Goal: Communication & Community: Ask a question

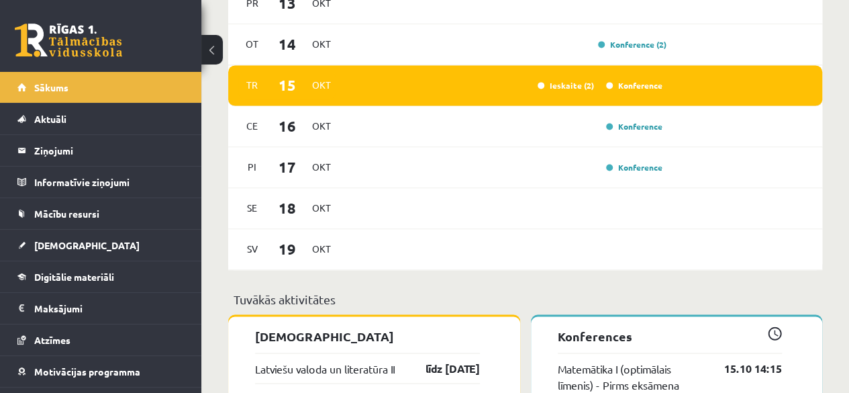
scroll to position [931, 0]
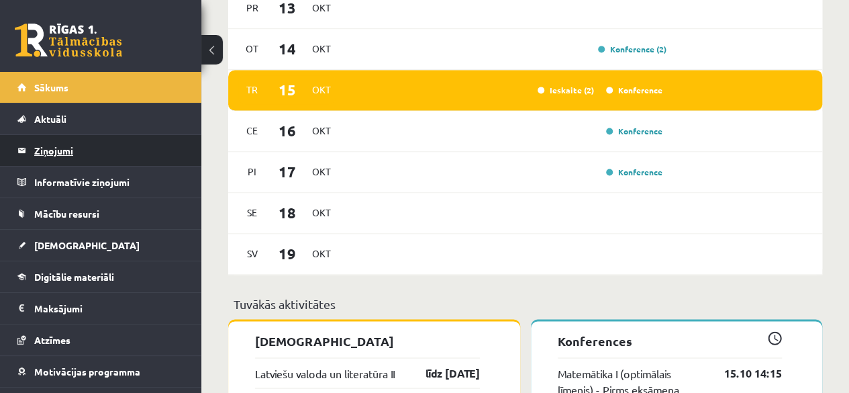
click at [132, 163] on legend "Ziņojumi 0" at bounding box center [109, 150] width 150 height 31
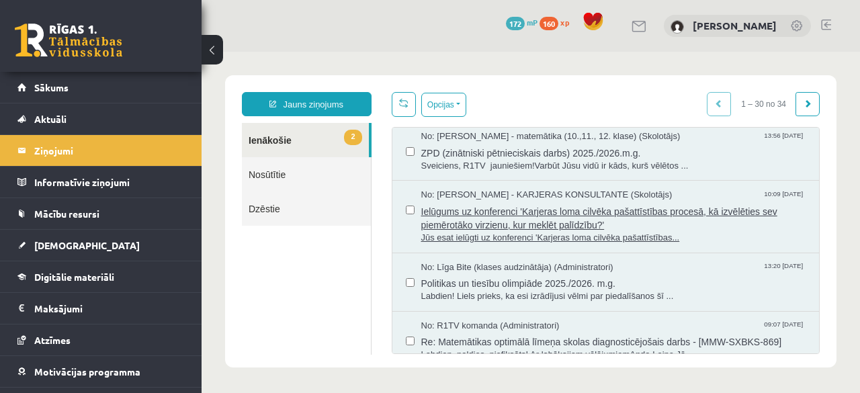
scroll to position [631, 0]
click at [521, 285] on span "Politikas un tiesību olimpiāde 2025./2026. m.g." at bounding box center [613, 281] width 385 height 17
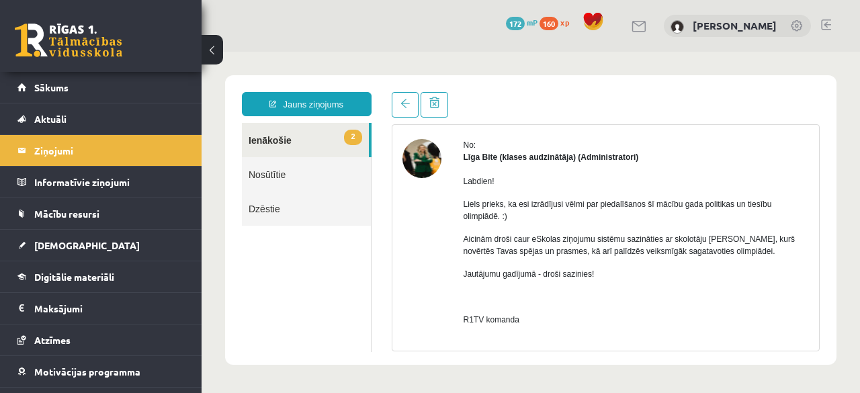
scroll to position [47, 0]
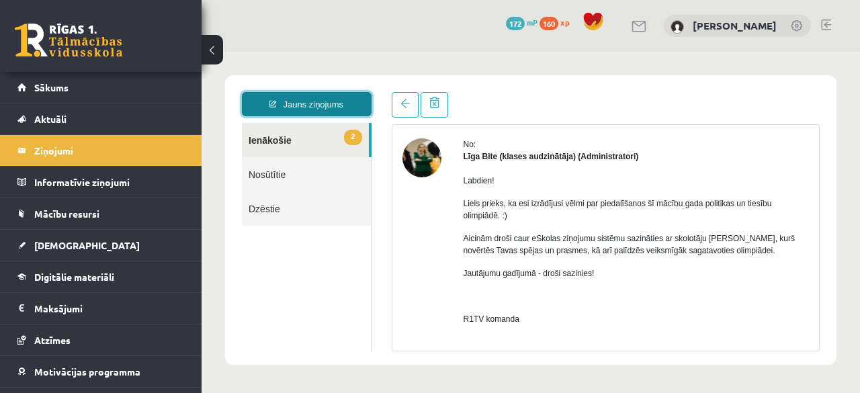
click at [334, 111] on link "Jauns ziņojums" at bounding box center [307, 104] width 130 height 24
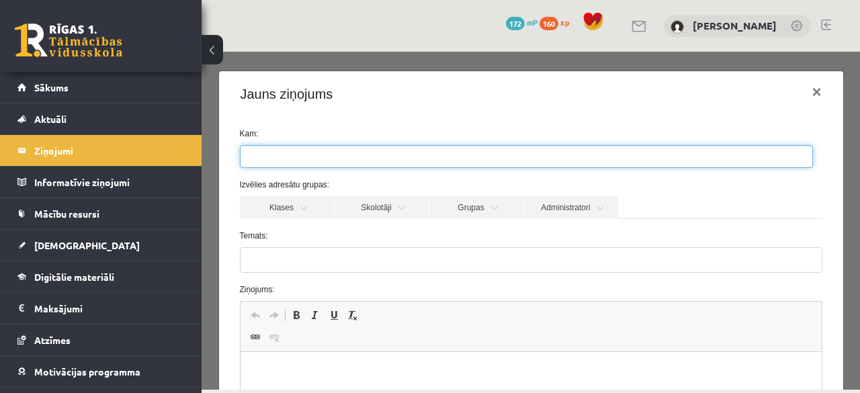
click at [340, 155] on ul at bounding box center [525, 156] width 571 height 21
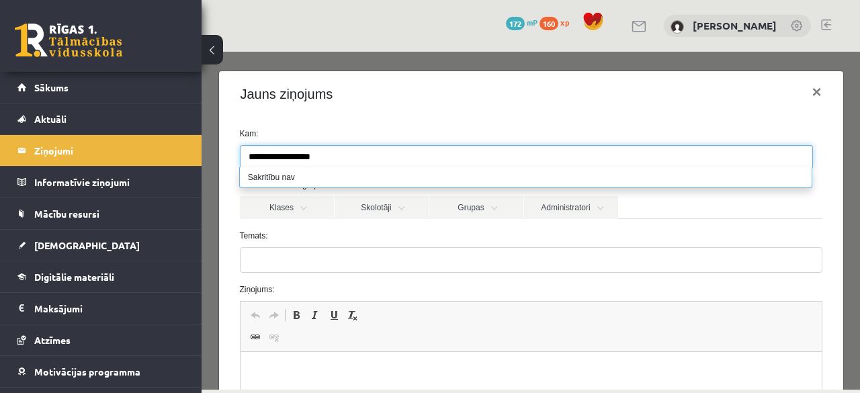
click at [312, 156] on input "**********" at bounding box center [307, 156] width 134 height 21
click at [332, 158] on input "**********" at bounding box center [307, 156] width 134 height 21
click at [269, 158] on input "**********" at bounding box center [307, 156] width 134 height 21
click at [270, 158] on input "**********" at bounding box center [307, 156] width 134 height 21
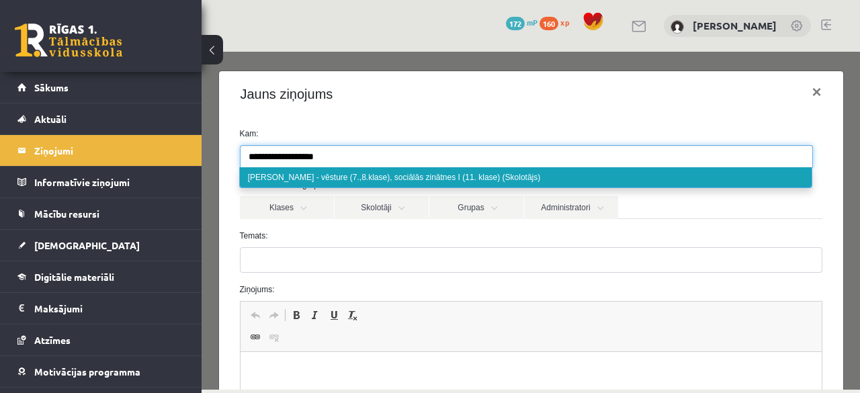
type input "**********"
select select "***"
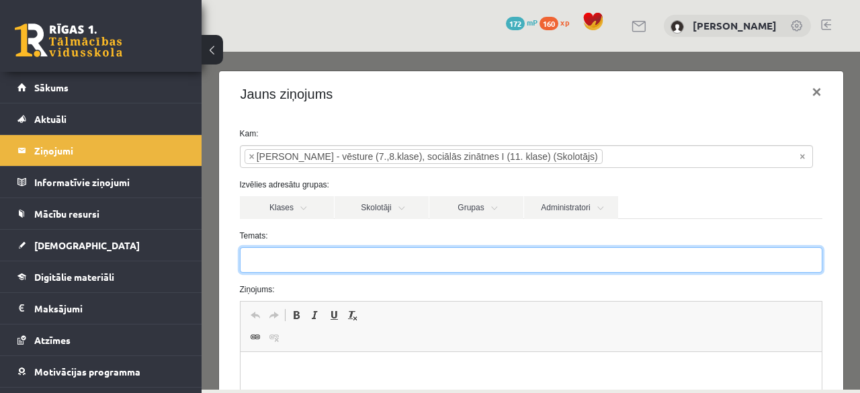
click at [344, 263] on input "Temats:" at bounding box center [531, 260] width 582 height 26
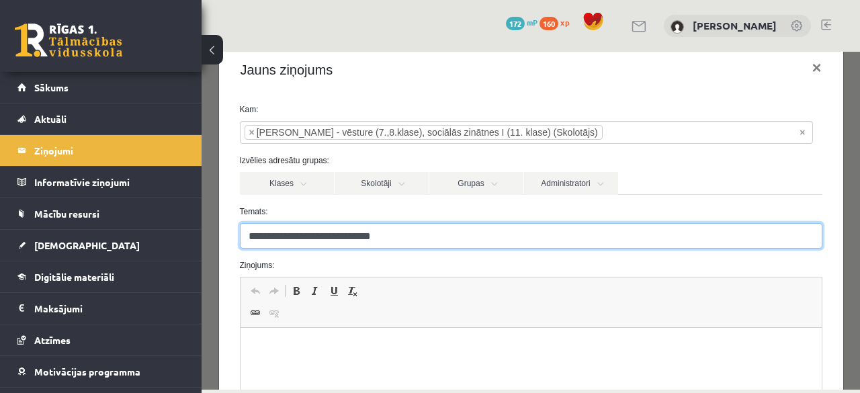
scroll to position [17, 0]
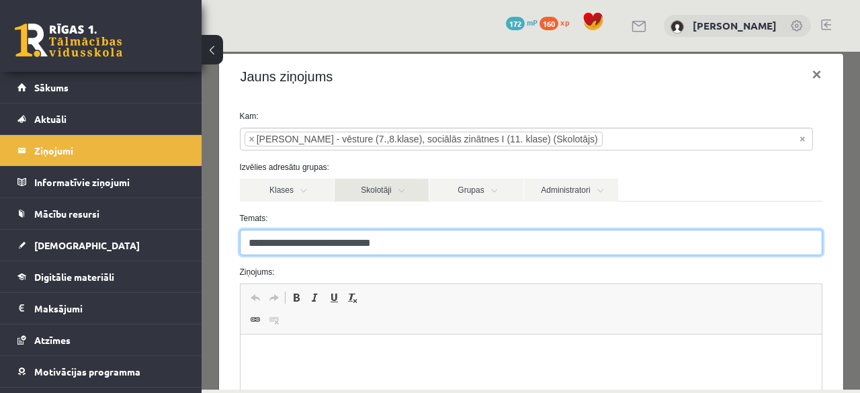
type input "**********"
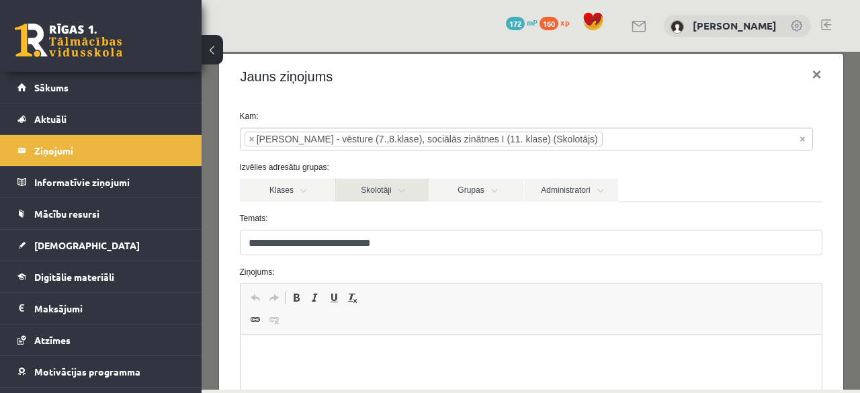
click at [397, 195] on link "Skolotāji" at bounding box center [381, 190] width 94 height 23
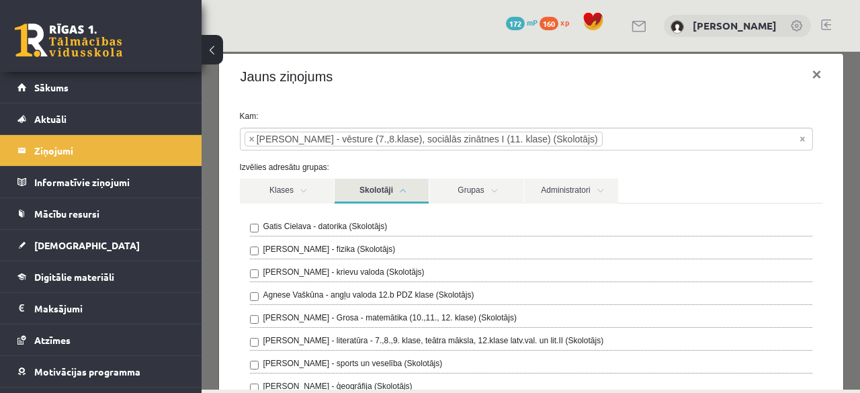
click at [397, 195] on link "Skolotāji" at bounding box center [381, 191] width 94 height 25
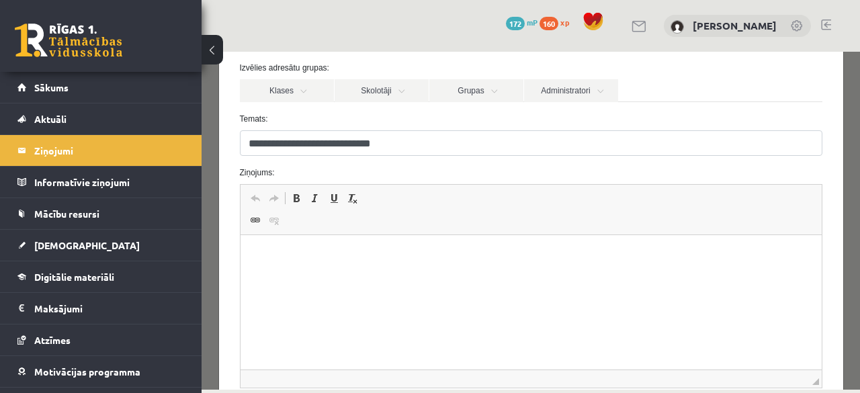
scroll to position [118, 0]
click at [402, 244] on html at bounding box center [530, 254] width 581 height 41
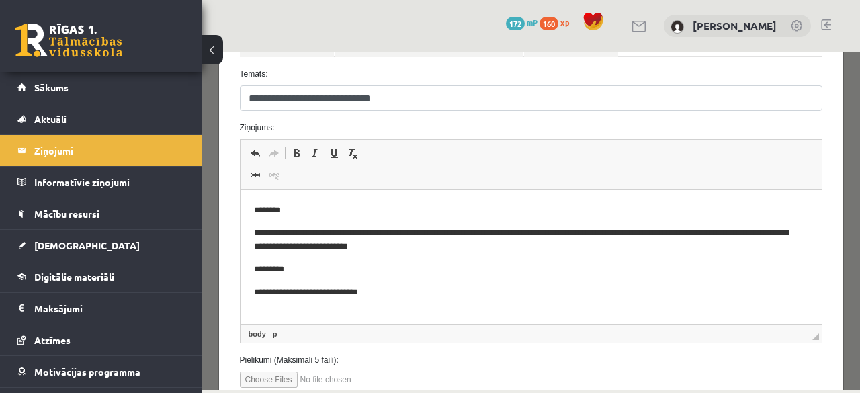
scroll to position [167, 0]
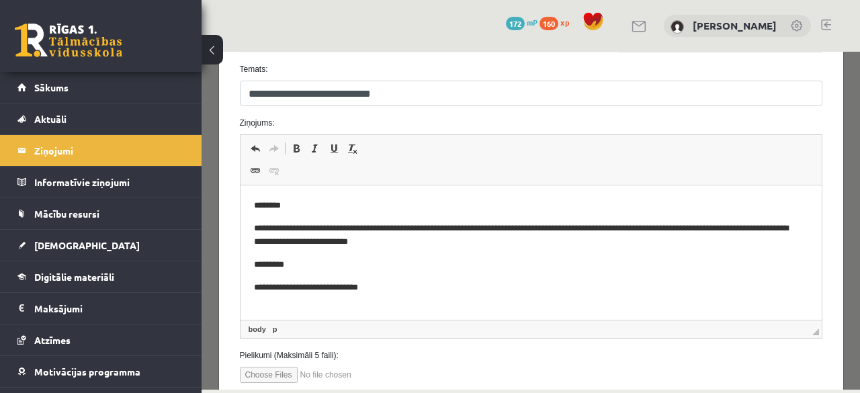
click at [365, 283] on p "**********" at bounding box center [525, 288] width 545 height 14
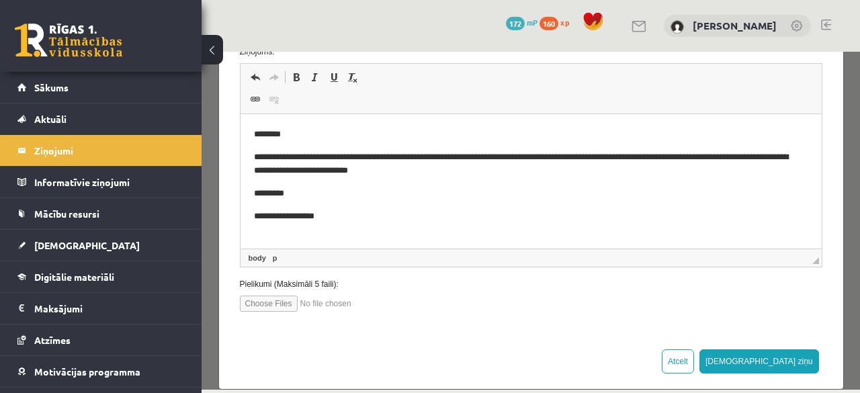
scroll to position [235, 0]
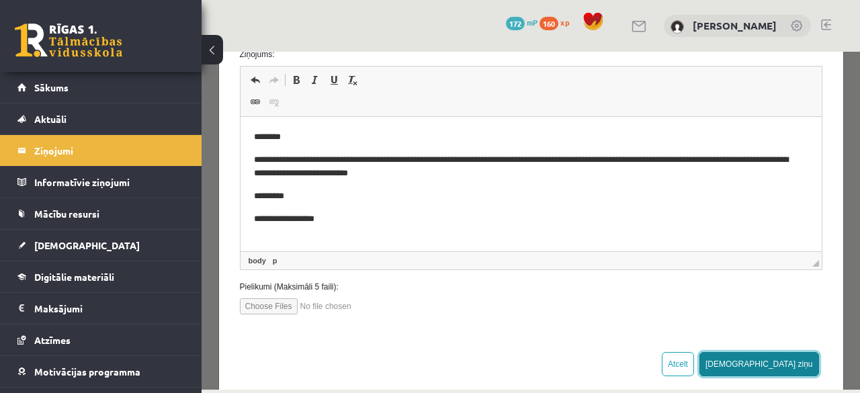
click at [782, 370] on button "Sūtīt ziņu" at bounding box center [759, 364] width 120 height 24
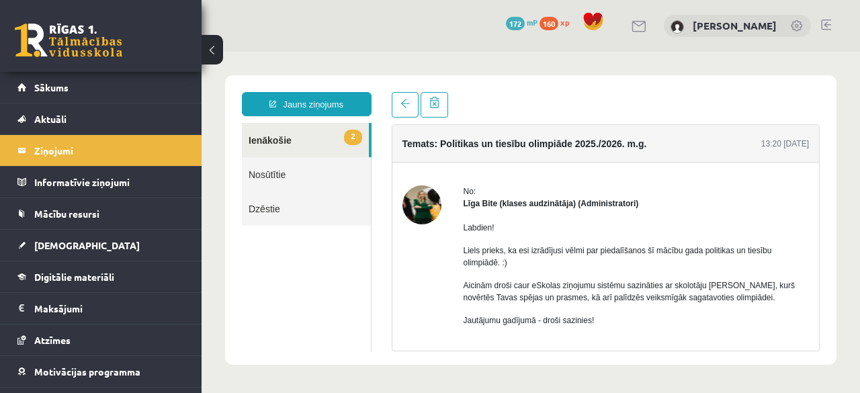
scroll to position [0, 0]
click at [326, 138] on link "2 Ienākošie" at bounding box center [305, 140] width 127 height 34
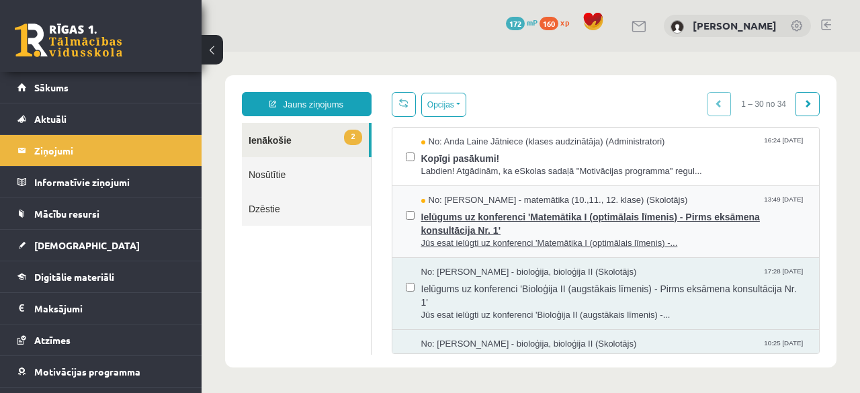
click at [477, 203] on span "No: Laima Tukāne - Grosa - matemātika (10.,11., 12. klase) (Skolotājs)" at bounding box center [554, 200] width 267 height 13
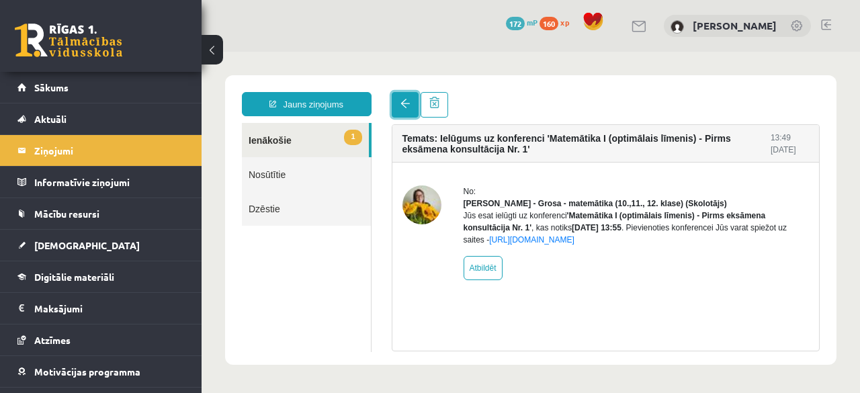
click at [399, 111] on link at bounding box center [404, 105] width 27 height 26
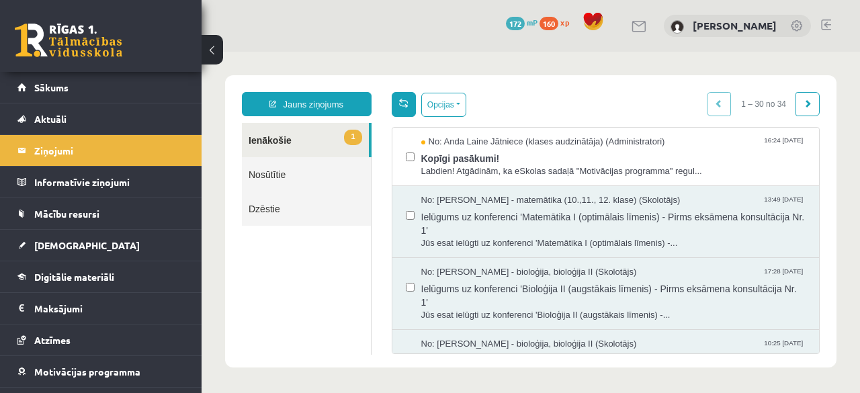
click at [403, 101] on span at bounding box center [403, 102] width 9 height 9
click at [476, 173] on span "Labdien! Atgādinām, ka eSkolas sadaļā "Motivācijas programma" regul..." at bounding box center [613, 171] width 385 height 13
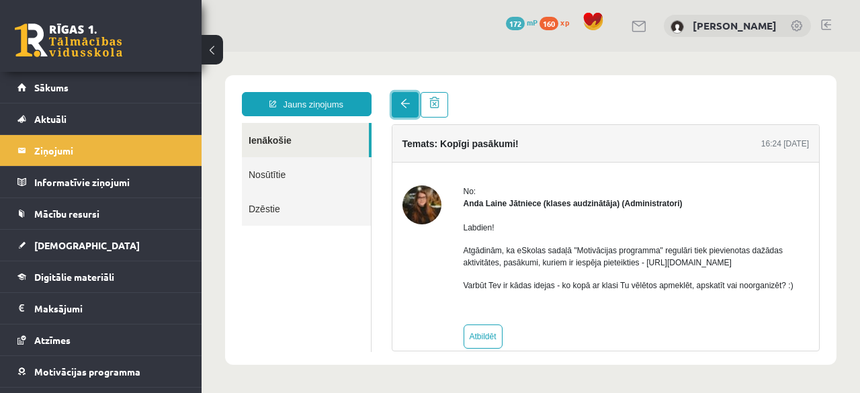
click at [392, 113] on link at bounding box center [404, 105] width 27 height 26
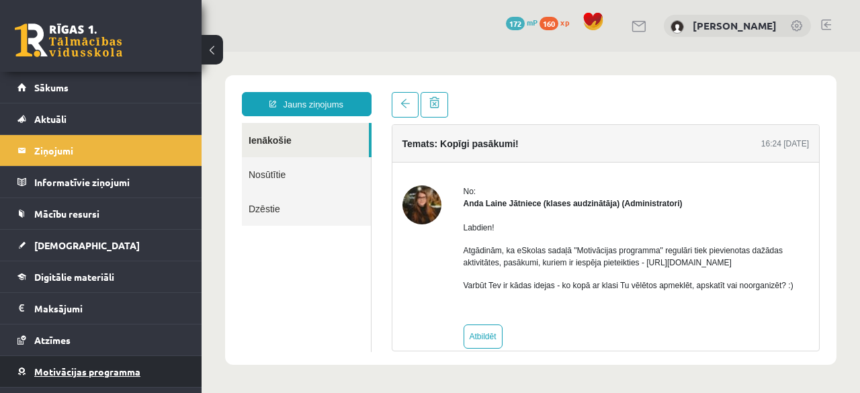
click at [95, 360] on link "Motivācijas programma" at bounding box center [100, 371] width 167 height 31
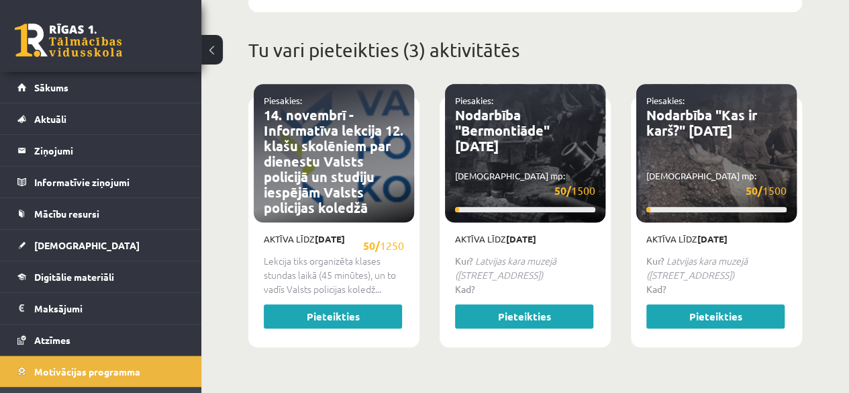
scroll to position [598, 0]
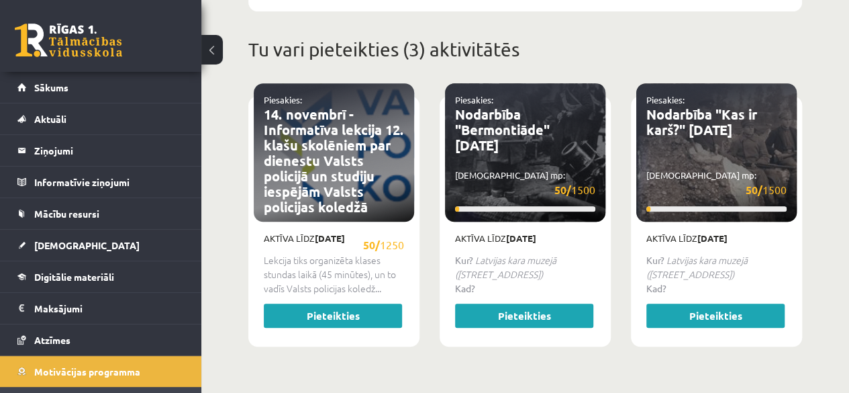
click at [365, 257] on p "Lekcija tiks organizēta klases stundas laikā (45 minūtes), un to vadīs Valsts p…" at bounding box center [334, 274] width 140 height 42
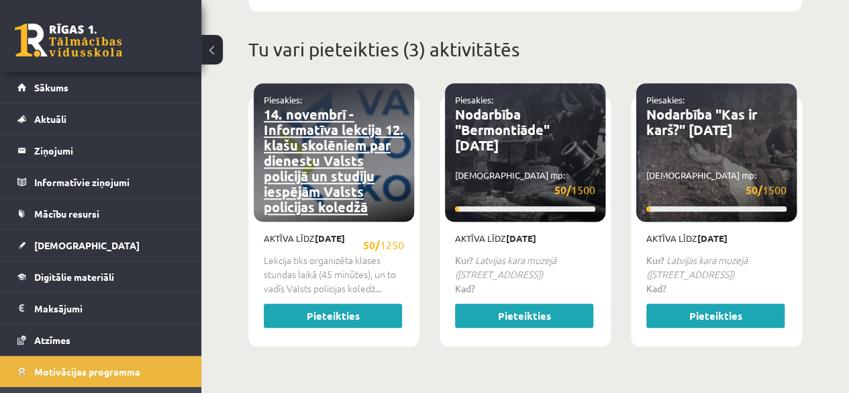
click at [308, 120] on link "14. novembrī - Informatīva lekcija 12. klašu skolēniem par dienestu Valsts poli…" at bounding box center [334, 160] width 140 height 110
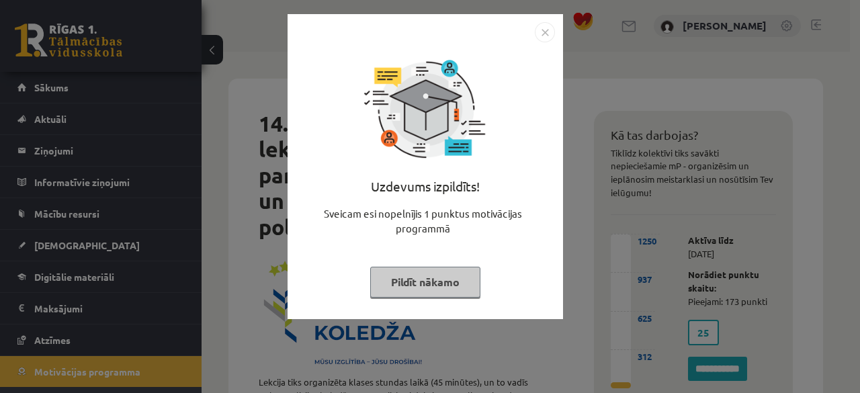
click at [432, 269] on button "Pildīt nākamo" at bounding box center [425, 282] width 110 height 31
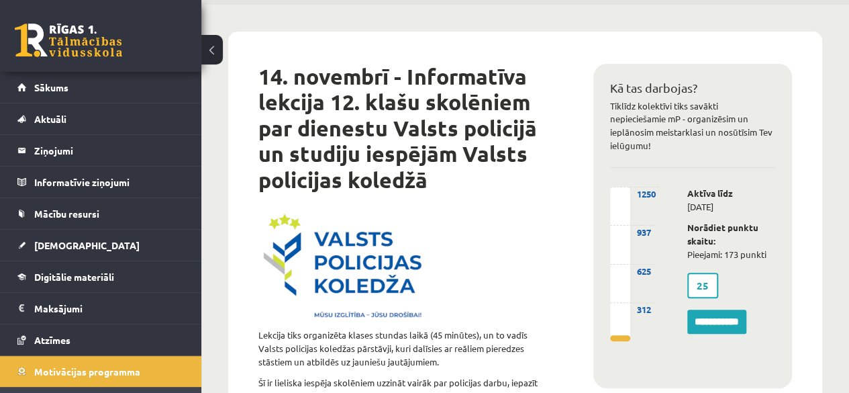
scroll to position [118, 0]
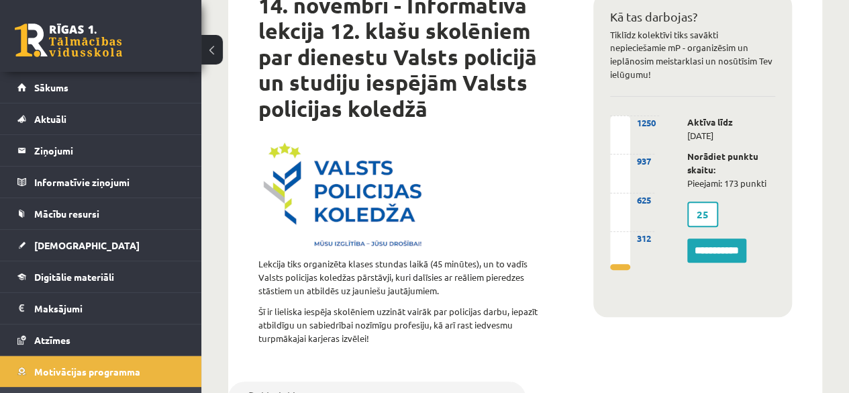
click at [706, 215] on label "25" at bounding box center [703, 214] width 31 height 26
click at [704, 214] on label "25" at bounding box center [703, 214] width 31 height 26
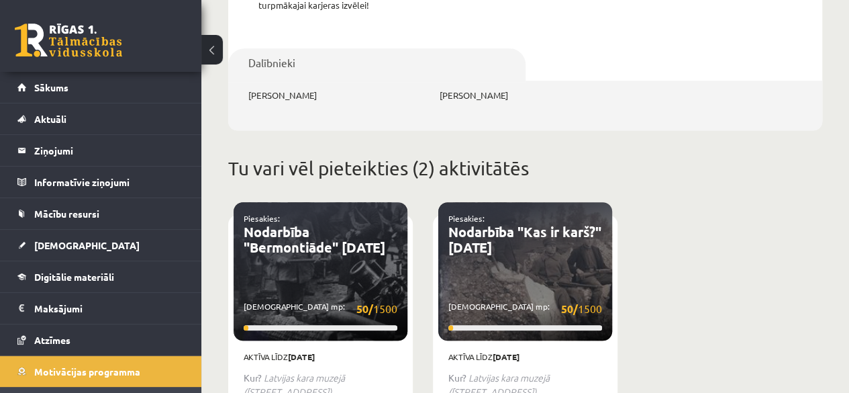
scroll to position [0, 0]
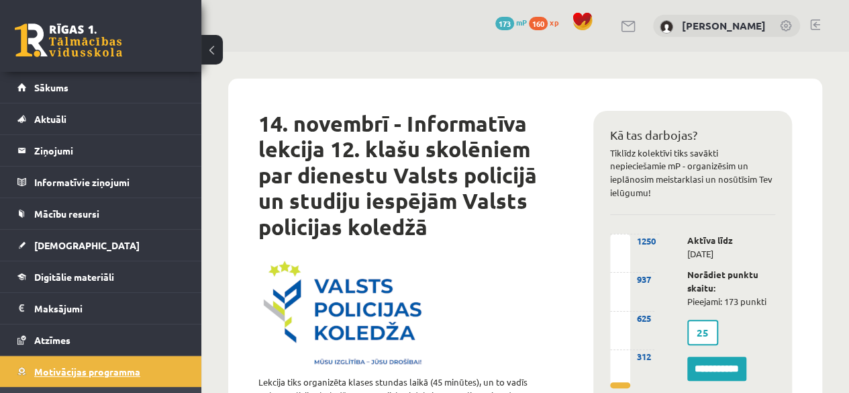
click at [132, 361] on link "Motivācijas programma" at bounding box center [100, 371] width 167 height 31
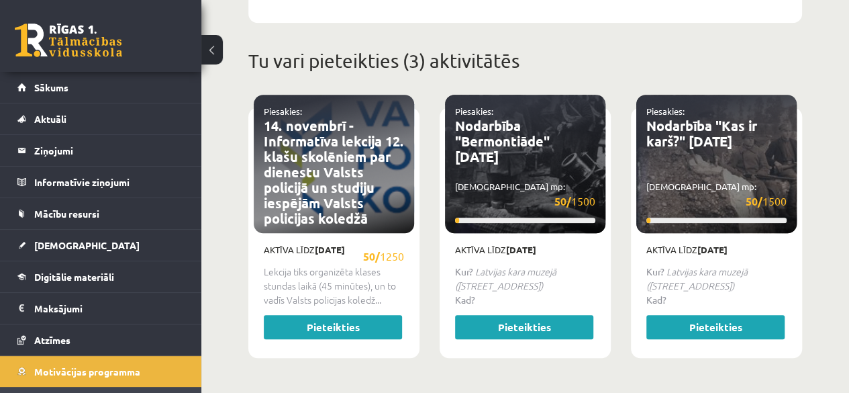
scroll to position [581, 0]
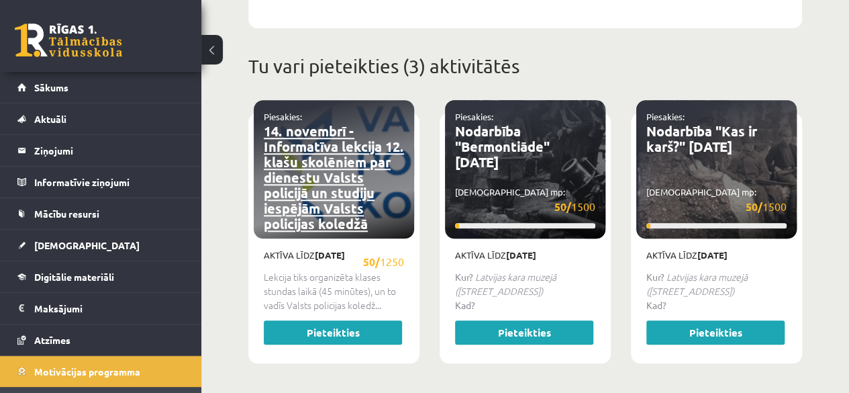
click at [334, 176] on link "14. novembrī - Informatīva lekcija 12. klašu skolēniem par dienestu Valsts poli…" at bounding box center [334, 177] width 140 height 110
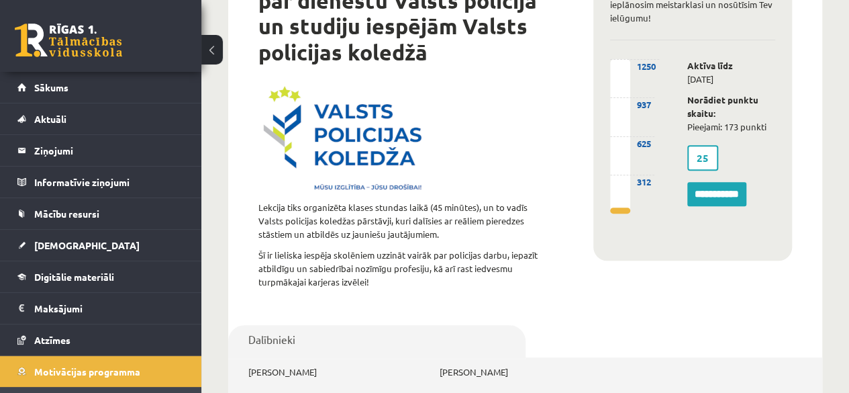
scroll to position [175, 0]
click at [108, 365] on span "Motivācijas programma" at bounding box center [87, 371] width 106 height 12
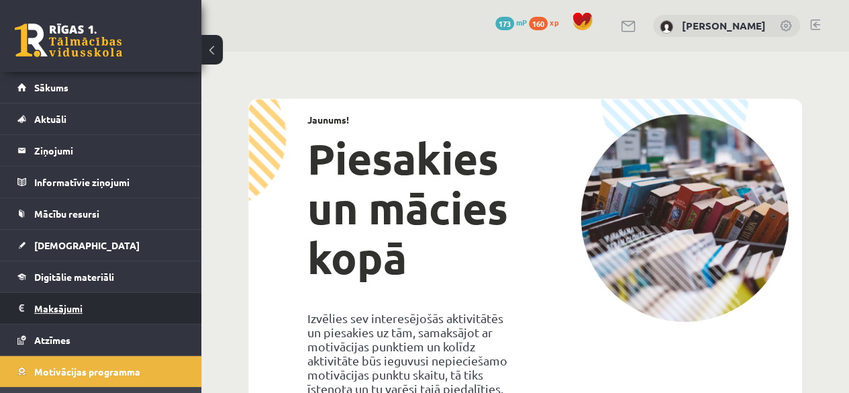
click at [114, 297] on legend "Maksājumi 0" at bounding box center [109, 308] width 150 height 31
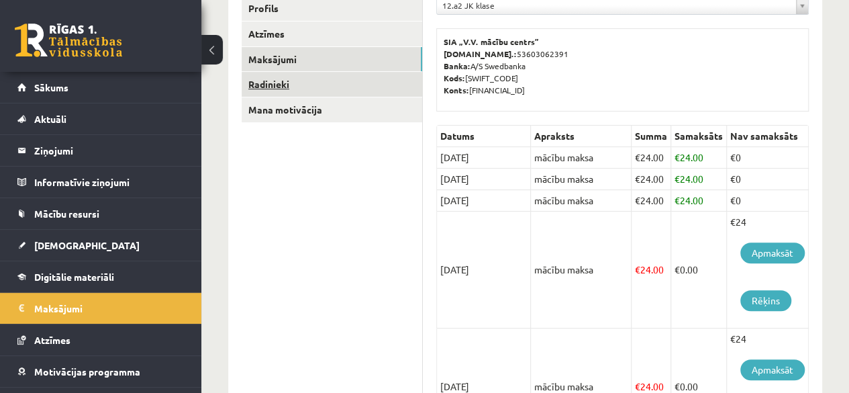
scroll to position [193, 0]
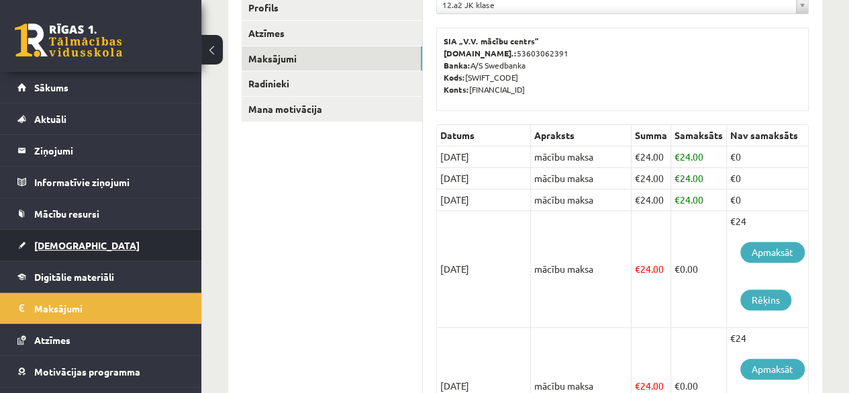
click at [85, 235] on link "[DEMOGRAPHIC_DATA]" at bounding box center [100, 245] width 167 height 31
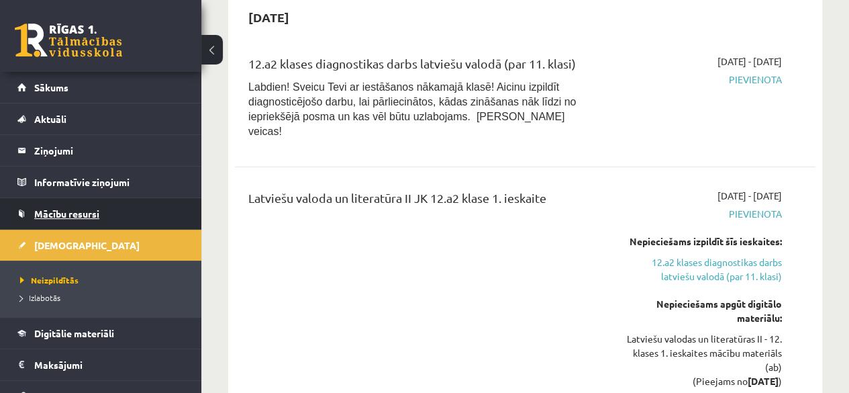
scroll to position [110, 0]
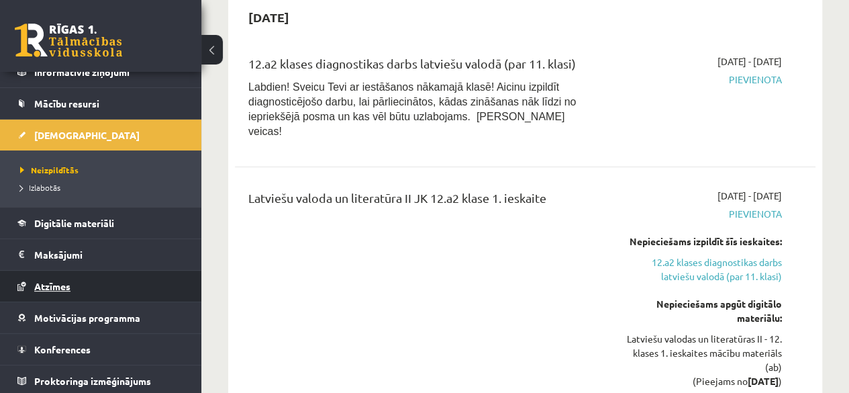
click at [90, 289] on link "Atzīmes" at bounding box center [100, 286] width 167 height 31
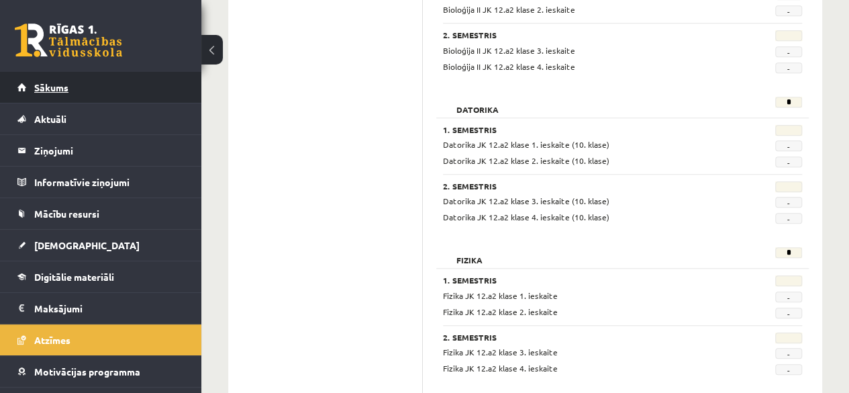
click at [50, 95] on link "Sākums" at bounding box center [100, 87] width 167 height 31
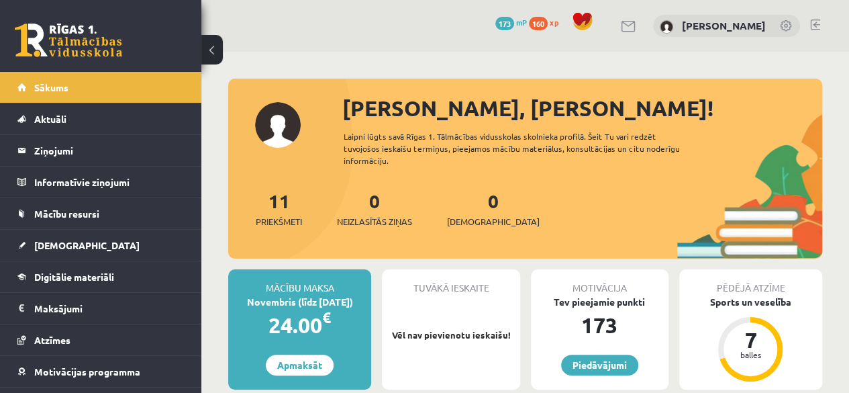
click at [814, 23] on link at bounding box center [815, 24] width 10 height 11
